Goal: Task Accomplishment & Management: Manage account settings

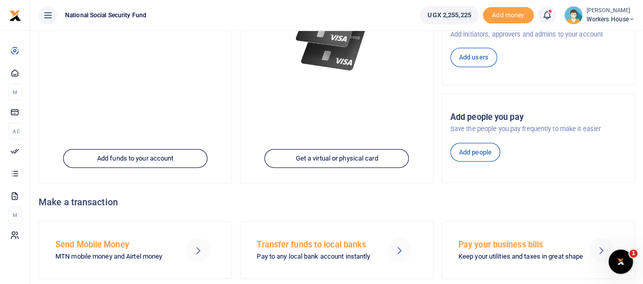
scroll to position [212, 0]
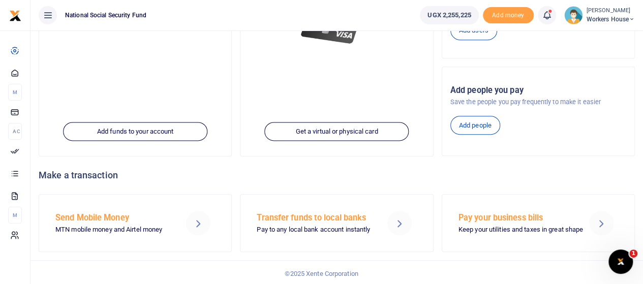
click at [109, 177] on h4 "Make a transaction" at bounding box center [337, 175] width 596 height 11
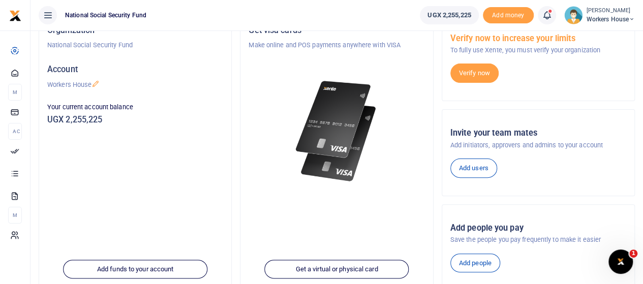
scroll to position [8, 0]
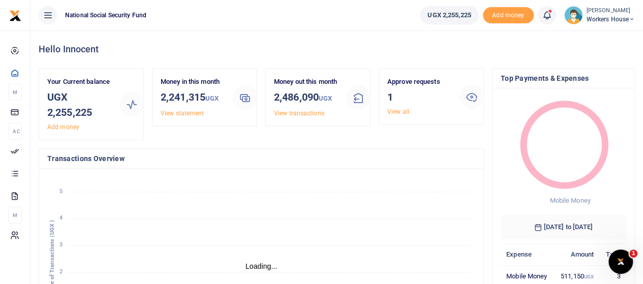
scroll to position [8, 8]
click at [392, 114] on link "View all" at bounding box center [398, 111] width 22 height 7
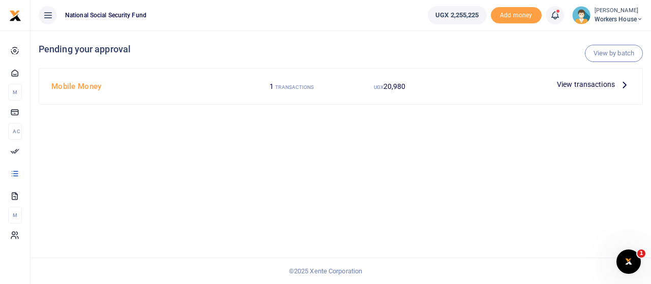
click at [589, 84] on span "View transactions" at bounding box center [586, 84] width 58 height 11
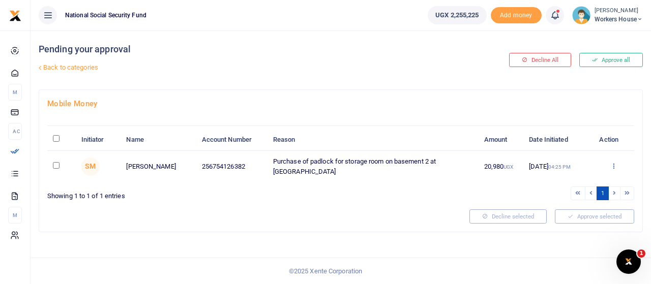
click at [614, 169] on icon at bounding box center [613, 165] width 7 height 7
click at [569, 193] on link "Approve" at bounding box center [576, 193] width 80 height 14
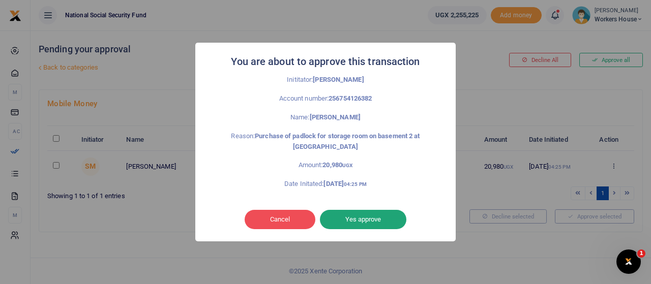
click at [361, 220] on button "Yes approve" at bounding box center [363, 219] width 86 height 19
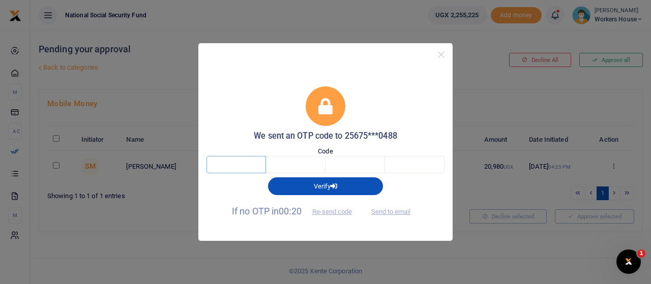
click at [234, 169] on input "text" at bounding box center [235, 164] width 59 height 17
type input "7"
type input "2"
type input "5"
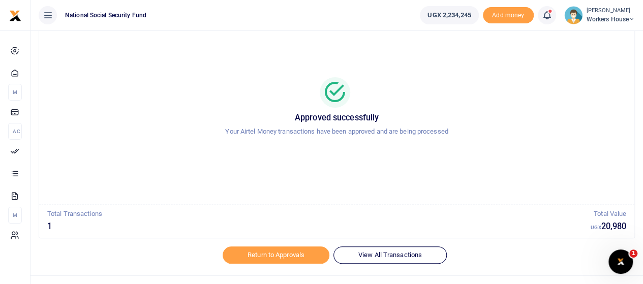
scroll to position [57, 0]
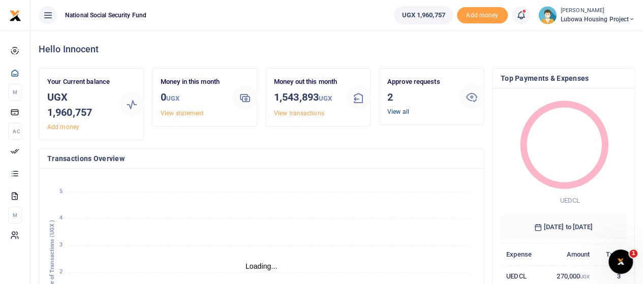
scroll to position [8, 8]
click at [399, 112] on link "View all" at bounding box center [398, 111] width 22 height 7
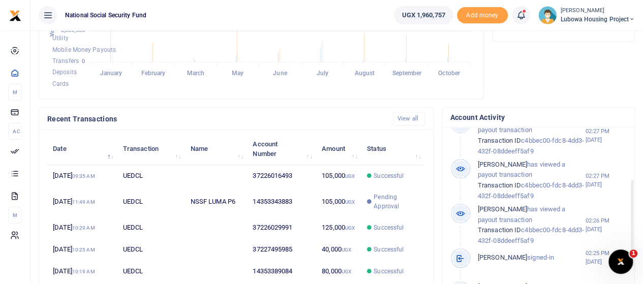
scroll to position [218, 0]
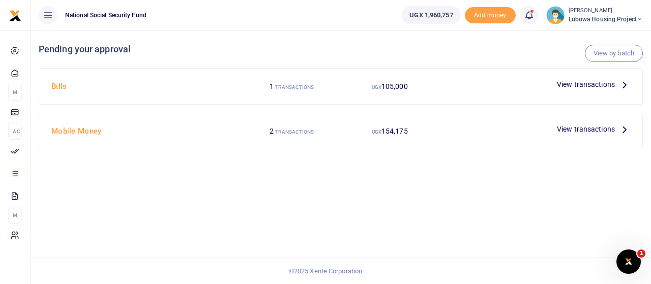
click at [593, 129] on span "View transactions" at bounding box center [586, 129] width 58 height 11
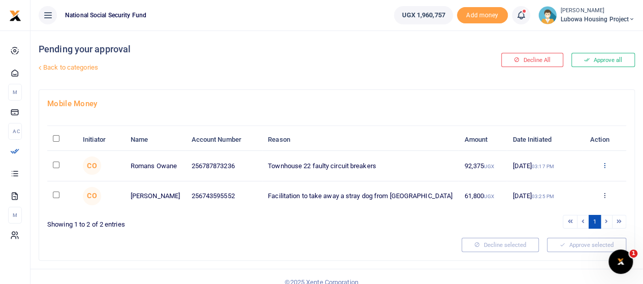
click at [606, 166] on icon at bounding box center [605, 165] width 7 height 7
click at [559, 228] on link "Details" at bounding box center [567, 228] width 80 height 14
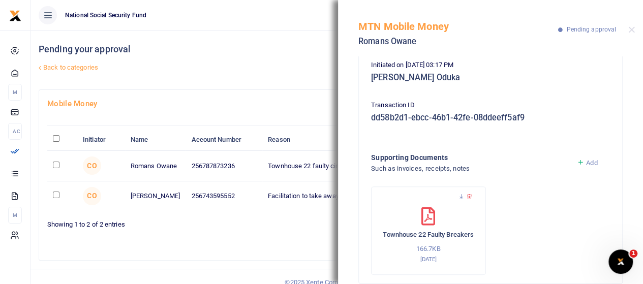
scroll to position [185, 0]
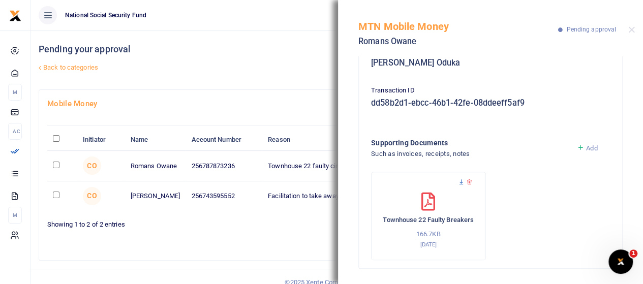
click at [460, 181] on icon at bounding box center [461, 182] width 7 height 7
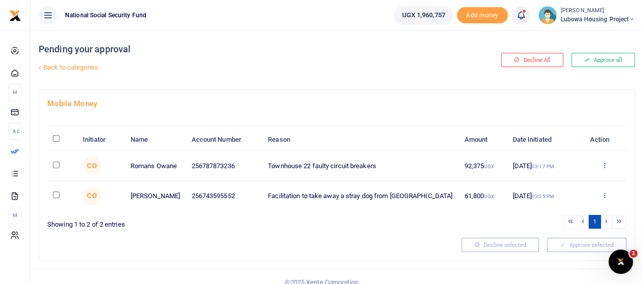
click at [606, 163] on icon at bounding box center [605, 165] width 7 height 7
click at [564, 182] on link "Approve" at bounding box center [567, 182] width 80 height 14
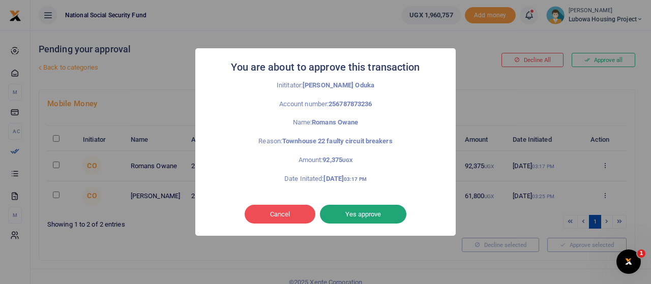
click at [373, 214] on button "Yes approve" at bounding box center [363, 214] width 86 height 19
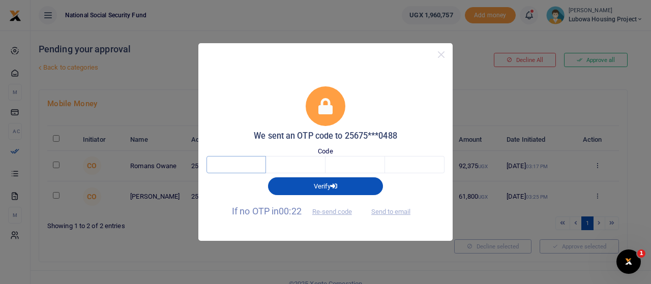
click at [249, 165] on input "text" at bounding box center [235, 164] width 59 height 17
type input "2"
type input "8"
type input "7"
type input "2"
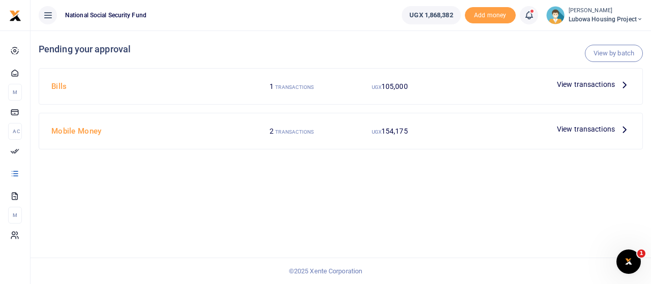
click at [597, 81] on span "View transactions" at bounding box center [586, 84] width 58 height 11
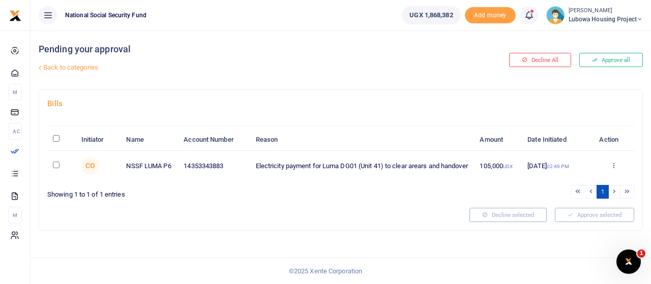
click at [612, 162] on icon at bounding box center [613, 165] width 7 height 7
click at [569, 183] on link "Approve" at bounding box center [576, 182] width 80 height 14
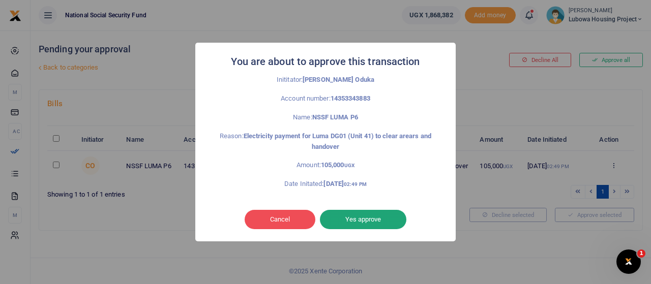
click at [366, 219] on button "Yes approve" at bounding box center [363, 219] width 86 height 19
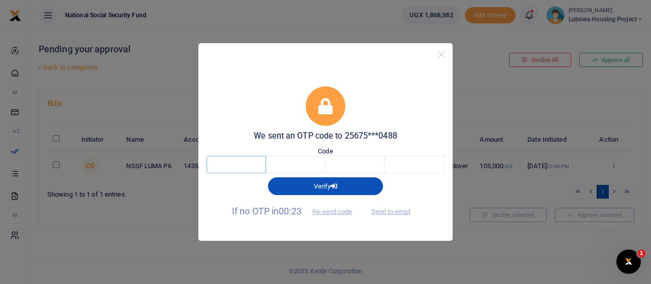
click at [248, 160] on input "text" at bounding box center [235, 164] width 59 height 17
type input "9"
type input "4"
type input "7"
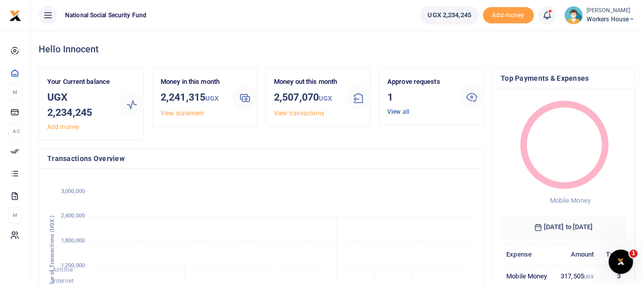
click at [402, 113] on link "View all" at bounding box center [398, 111] width 22 height 7
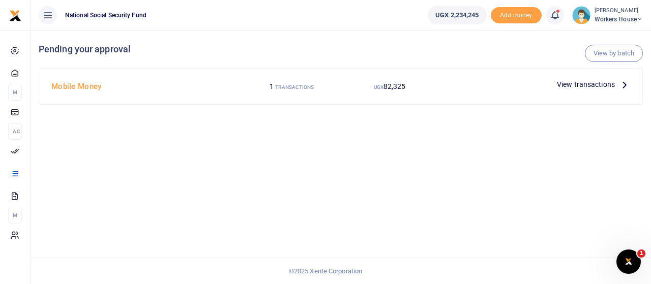
click at [590, 86] on span "View transactions" at bounding box center [586, 84] width 58 height 11
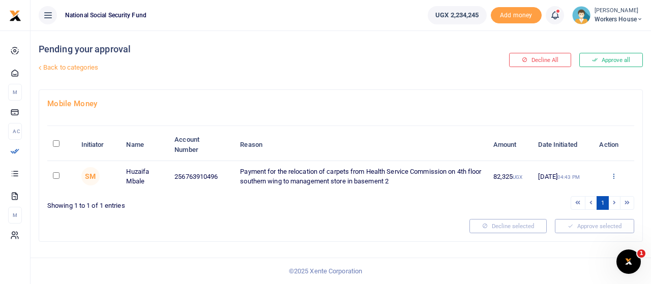
click at [614, 175] on icon at bounding box center [613, 175] width 7 height 7
click at [565, 194] on link "Approve" at bounding box center [576, 193] width 80 height 14
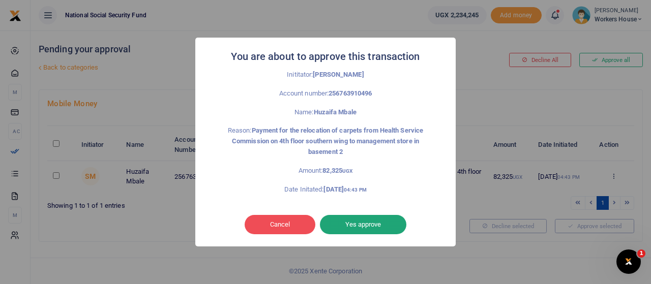
click at [365, 224] on button "Yes approve" at bounding box center [363, 224] width 86 height 19
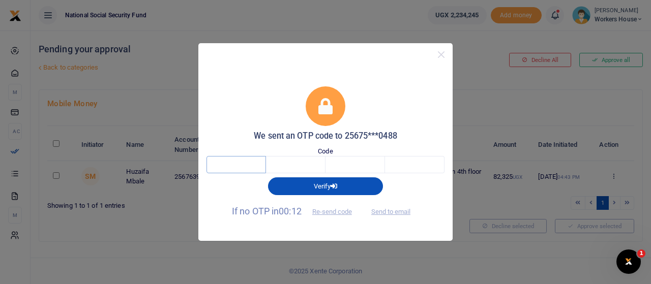
click at [247, 165] on input "text" at bounding box center [235, 164] width 59 height 17
type input "5"
type input "0"
type input "2"
type input "5"
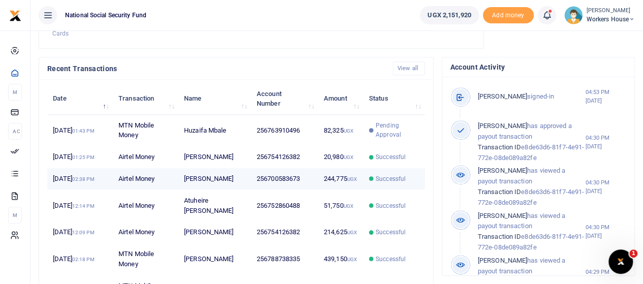
scroll to position [305, 0]
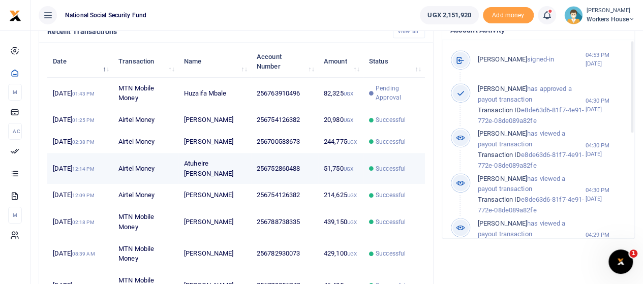
scroll to position [356, 0]
